Goal: Find specific page/section

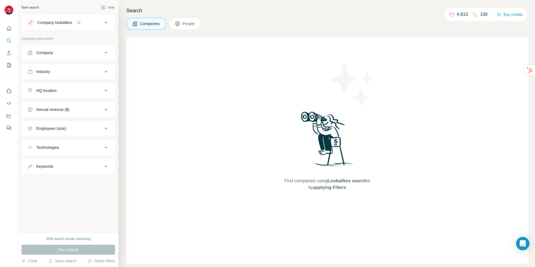
click at [164, 49] on div "Find companies using Lookalikes search or by applying Filters" at bounding box center [327, 150] width 402 height 226
click at [397, 21] on div "Companies People" at bounding box center [327, 24] width 402 height 12
click at [67, 57] on button "Company" at bounding box center [68, 52] width 93 height 13
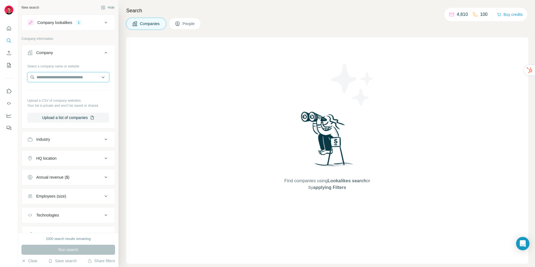
click at [64, 76] on input "text" at bounding box center [68, 77] width 82 height 10
click at [64, 59] on button "Company" at bounding box center [68, 54] width 93 height 16
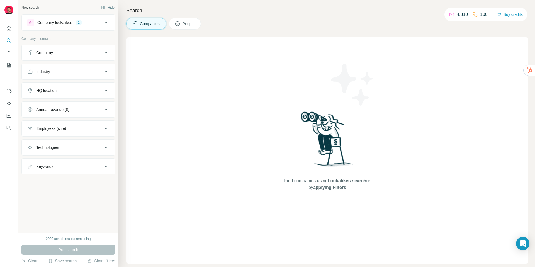
click at [64, 70] on div "Industry" at bounding box center [64, 72] width 75 height 6
click at [65, 85] on input at bounding box center [65, 85] width 69 height 6
click at [75, 70] on div "Industry" at bounding box center [64, 72] width 75 height 6
